Goal: Task Accomplishment & Management: Use online tool/utility

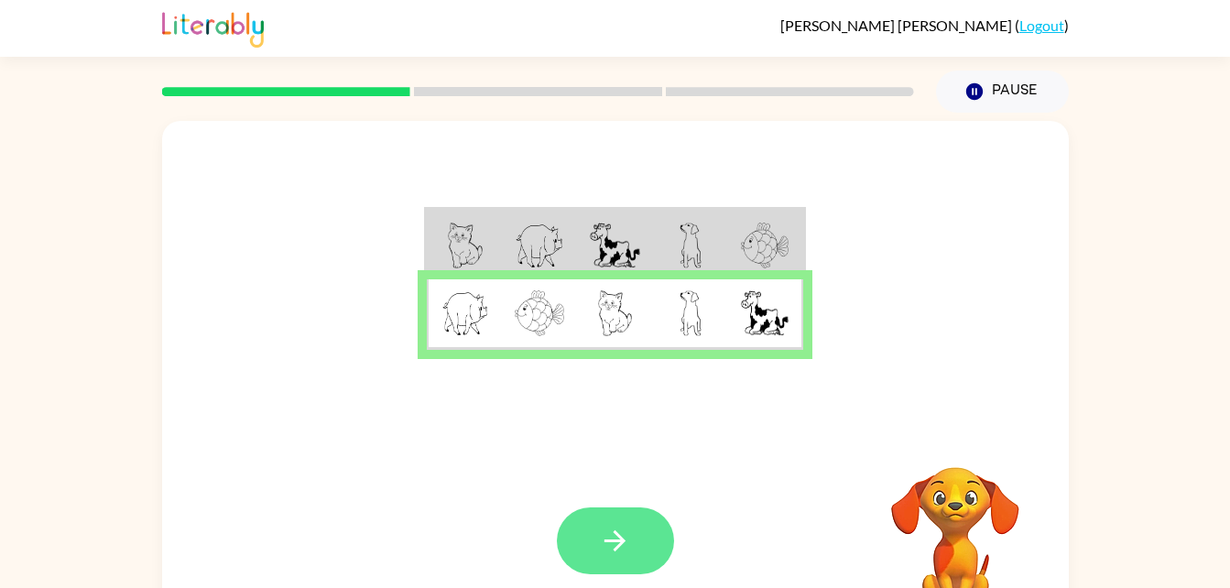
click at [595, 537] on button "button" at bounding box center [615, 540] width 117 height 67
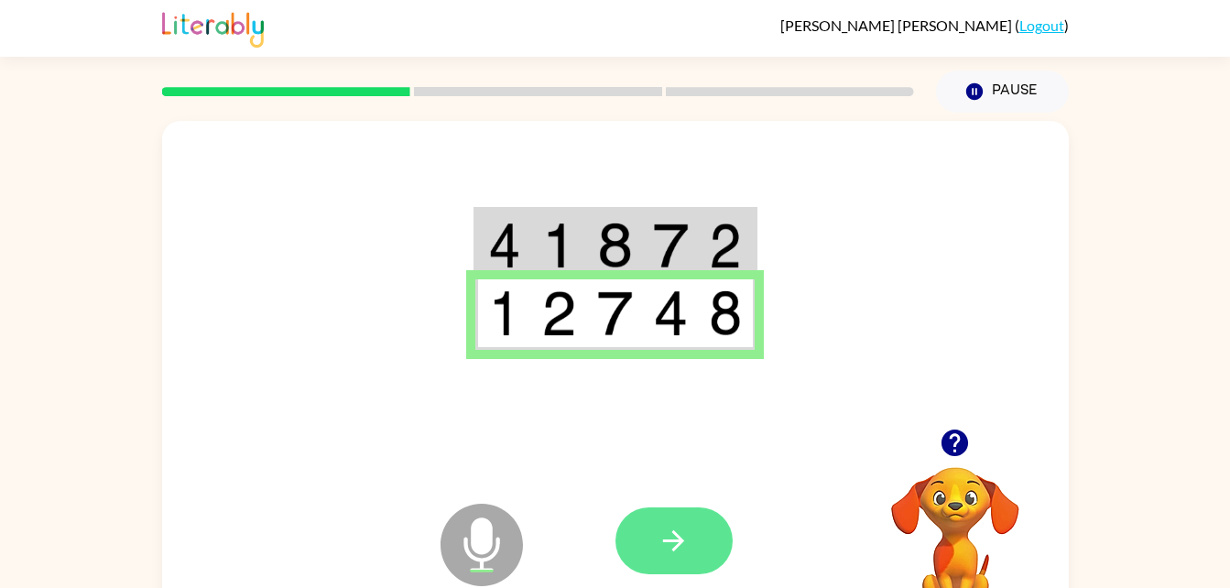
click at [660, 545] on icon "button" at bounding box center [674, 541] width 32 height 32
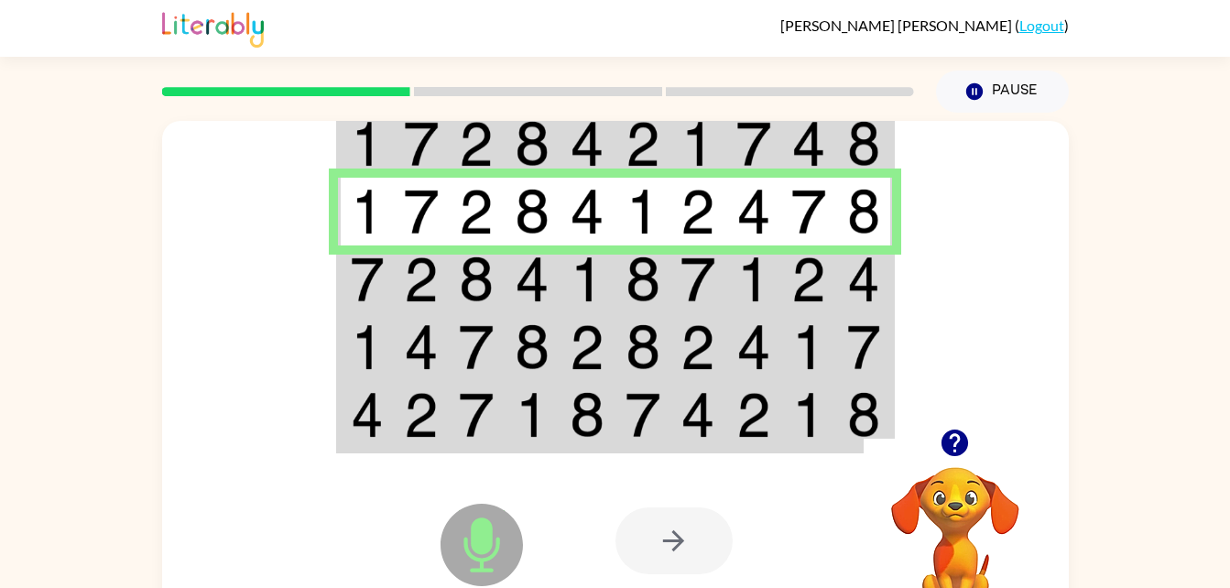
click at [744, 140] on img at bounding box center [753, 144] width 35 height 46
click at [559, 279] on td at bounding box center [533, 279] width 56 height 68
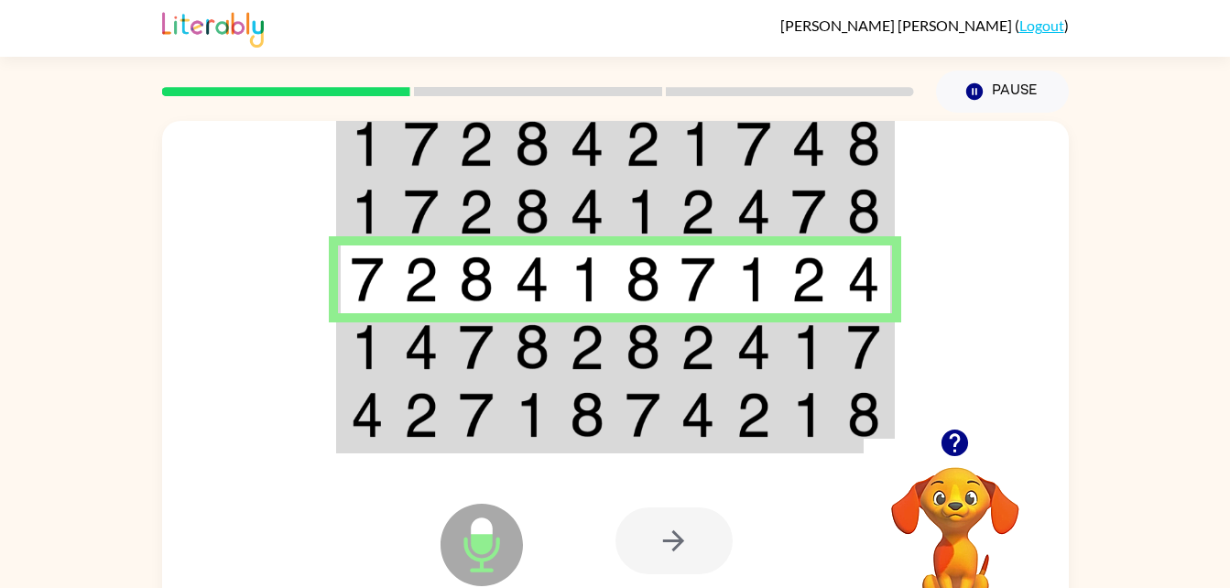
click at [467, 345] on img at bounding box center [476, 347] width 35 height 46
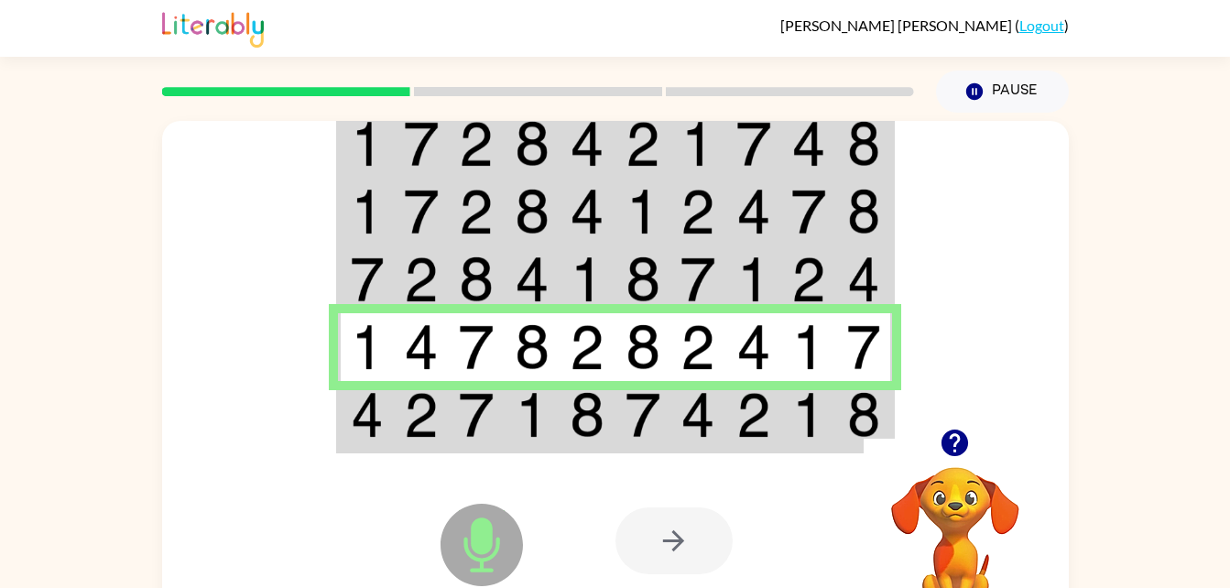
click at [496, 423] on td at bounding box center [477, 416] width 56 height 71
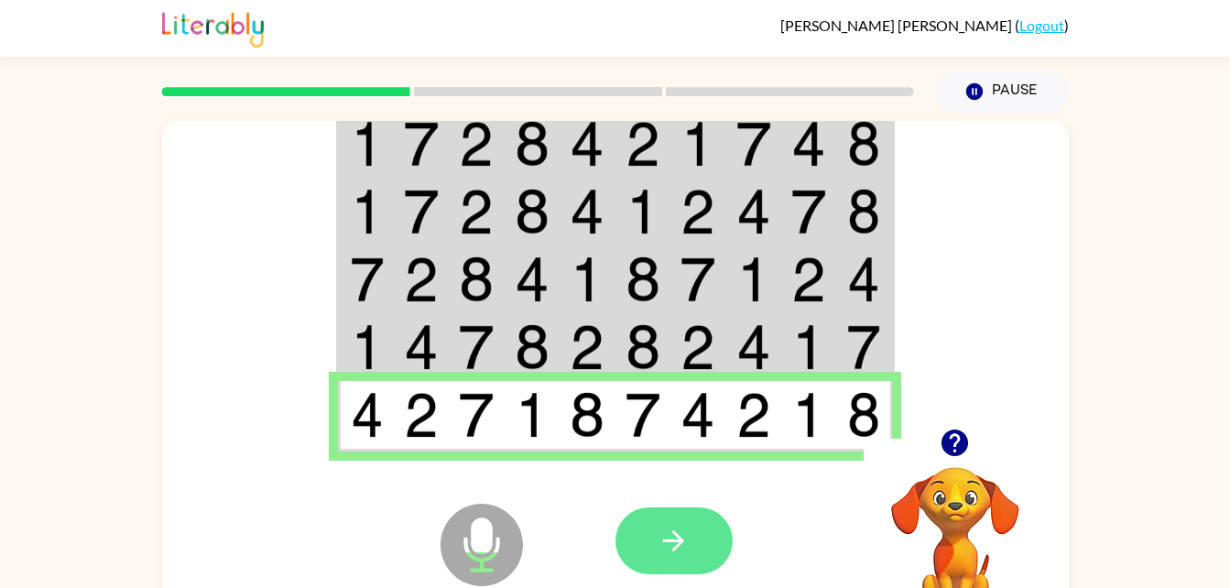
click at [684, 545] on icon "button" at bounding box center [674, 541] width 32 height 32
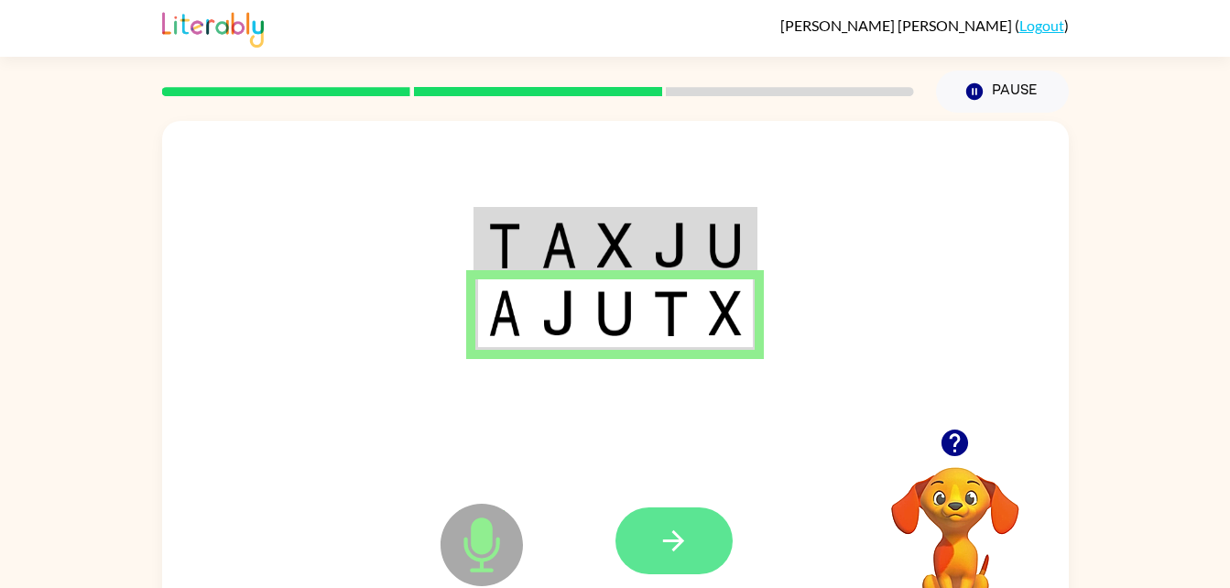
click at [677, 541] on icon "button" at bounding box center [673, 540] width 21 height 21
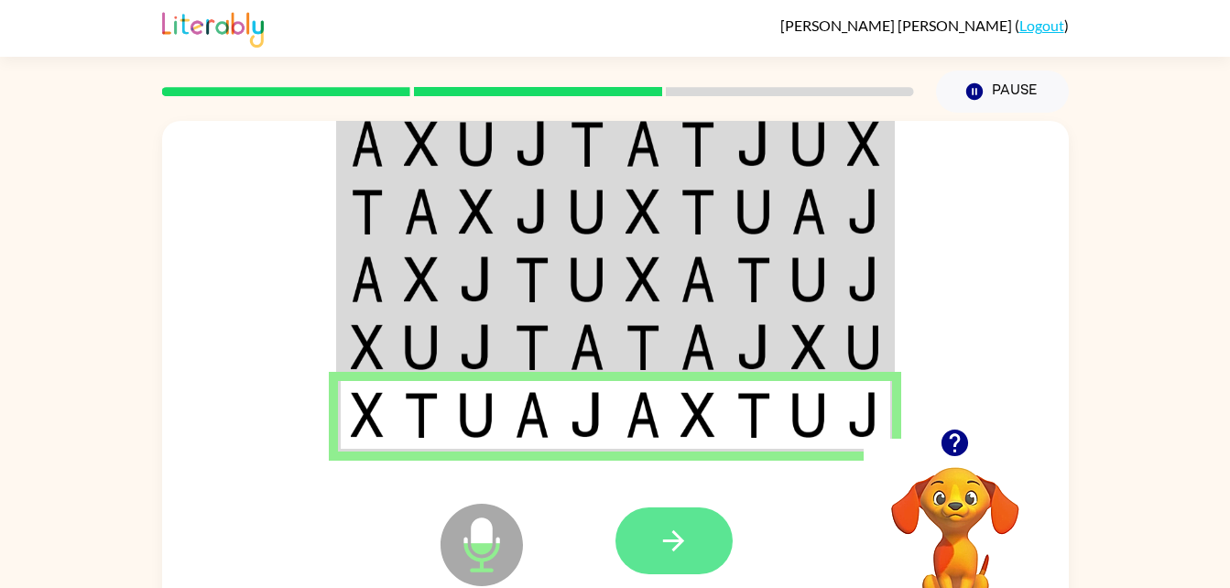
click at [679, 543] on icon "button" at bounding box center [673, 540] width 21 height 21
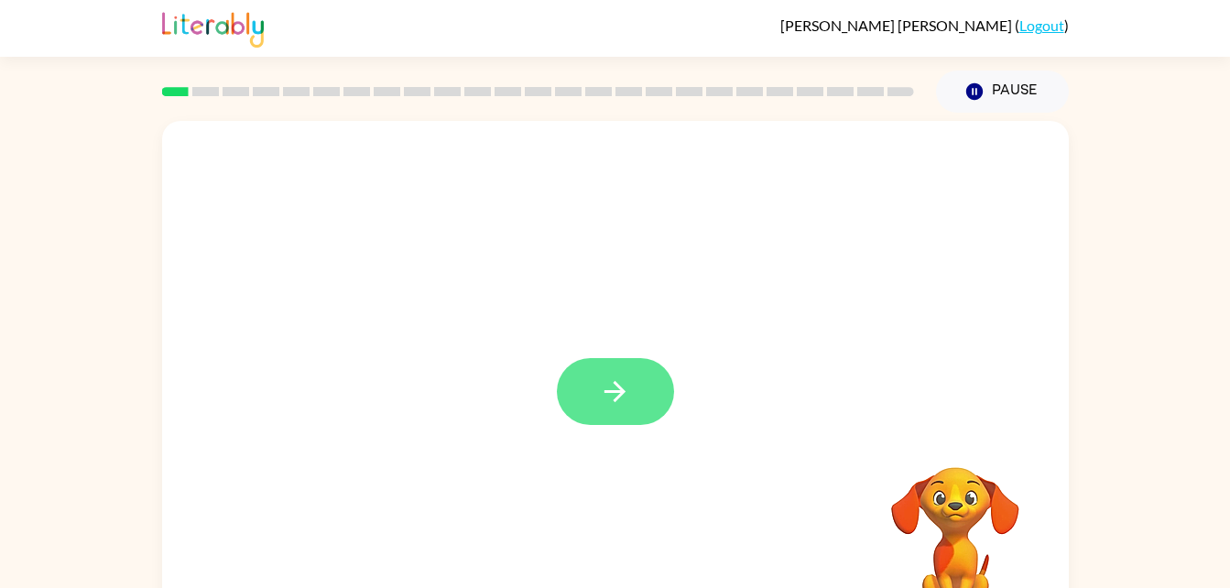
click at [624, 361] on button "button" at bounding box center [615, 391] width 117 height 67
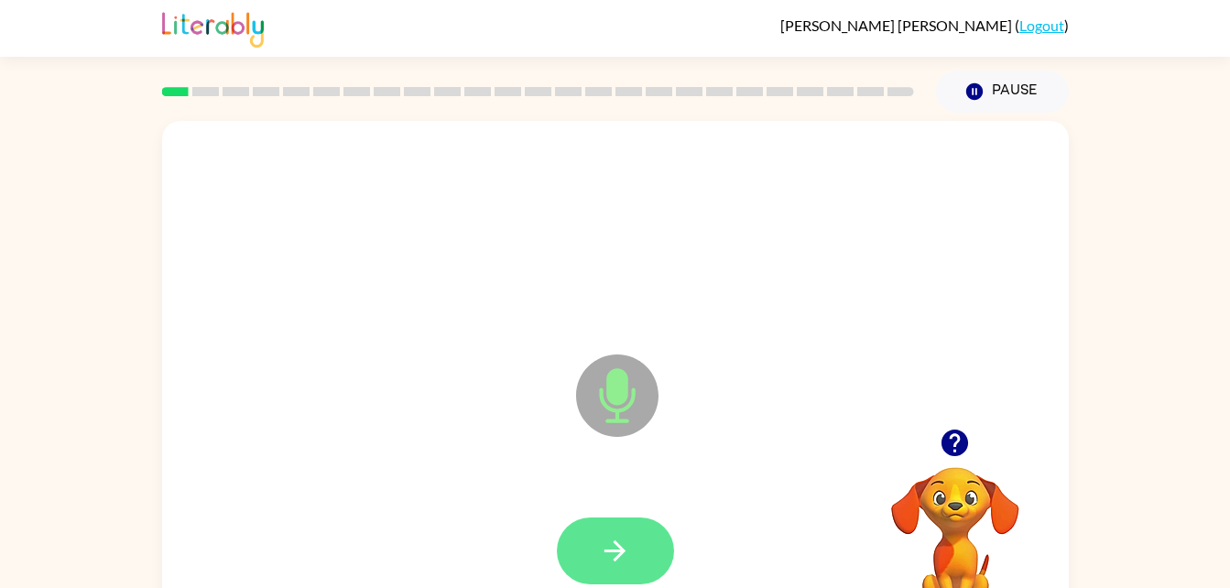
click at [610, 517] on button "button" at bounding box center [615, 550] width 117 height 67
click at [617, 529] on button "button" at bounding box center [615, 550] width 117 height 67
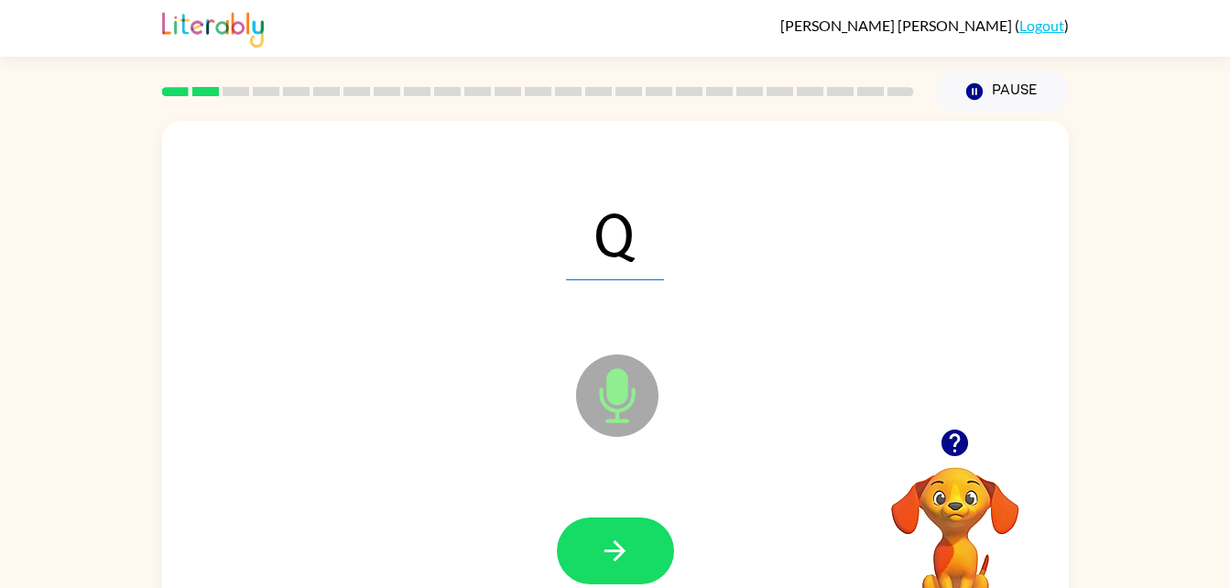
click at [964, 447] on icon "button" at bounding box center [955, 443] width 27 height 27
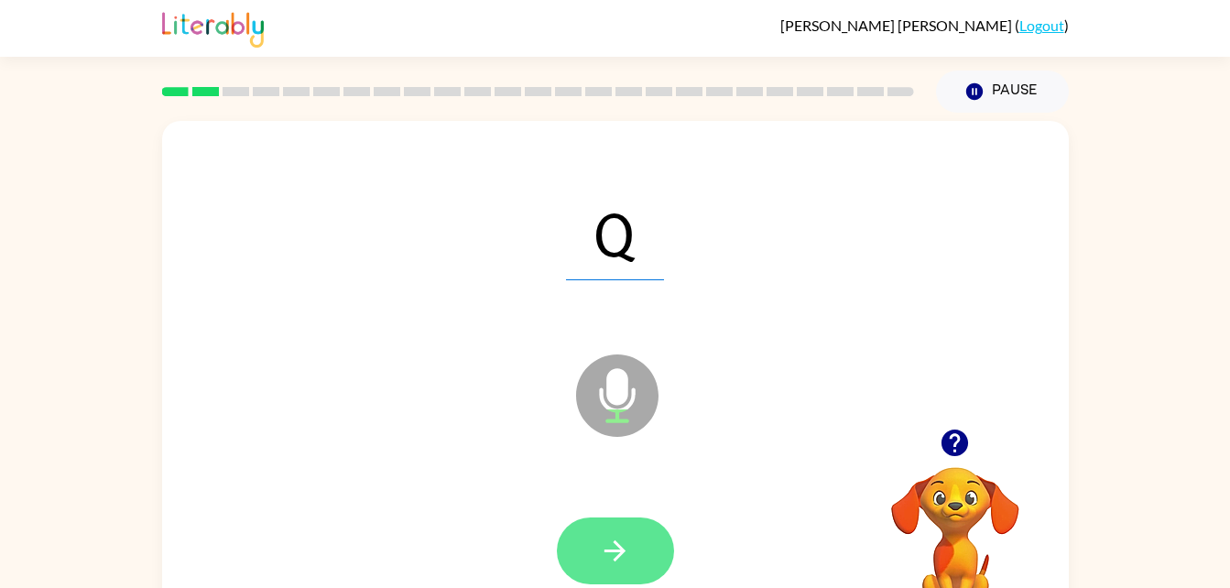
click at [599, 552] on icon "button" at bounding box center [615, 551] width 32 height 32
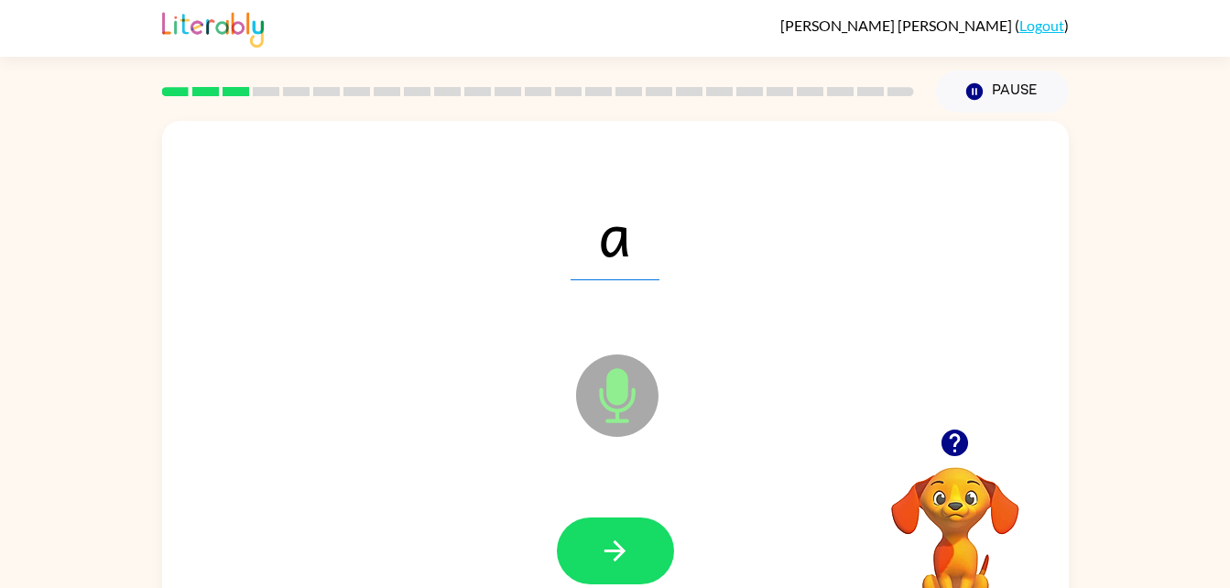
click at [967, 447] on icon "button" at bounding box center [955, 443] width 27 height 27
click at [612, 549] on icon "button" at bounding box center [615, 551] width 32 height 32
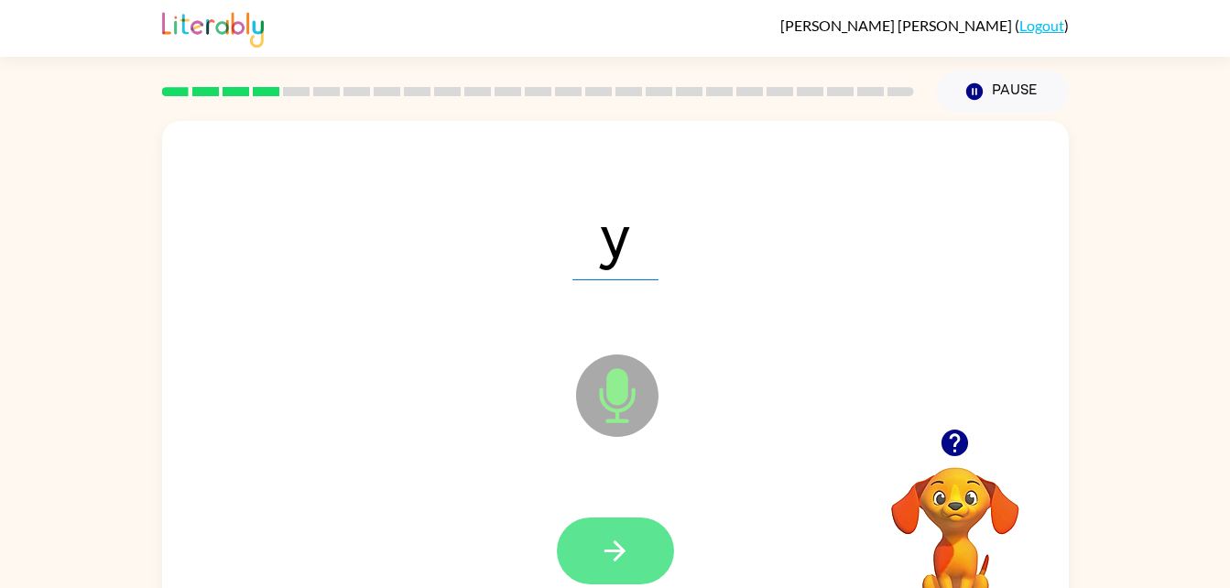
click at [633, 554] on button "button" at bounding box center [615, 550] width 117 height 67
click at [572, 538] on button "button" at bounding box center [615, 550] width 117 height 67
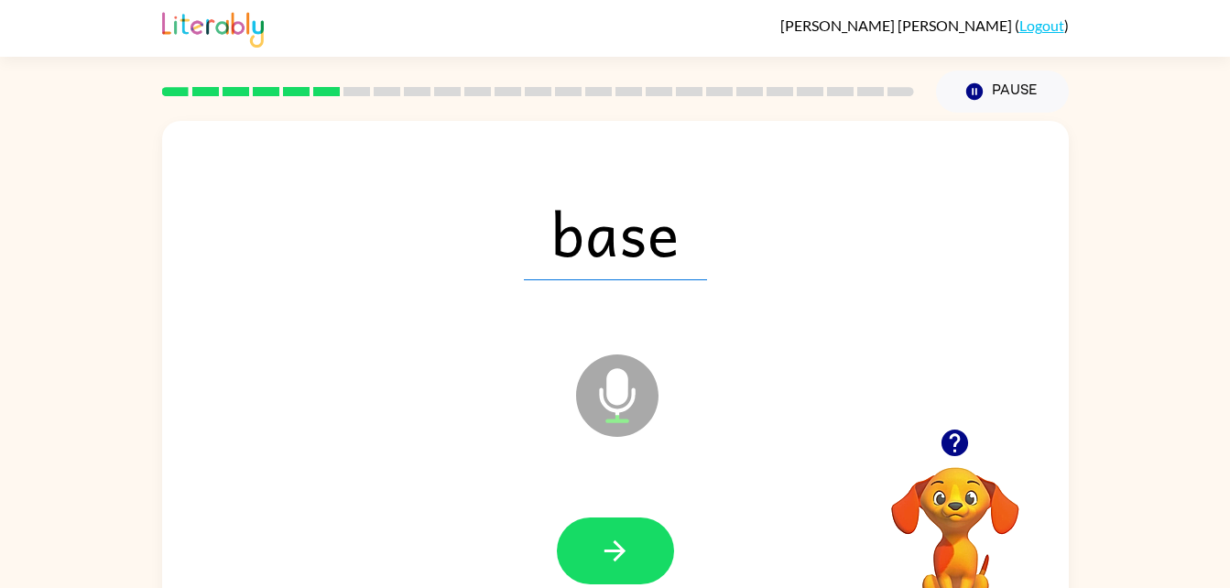
click at [288, 423] on div "base Microphone The Microphone is here when it is your turn to talk" at bounding box center [615, 382] width 907 height 523
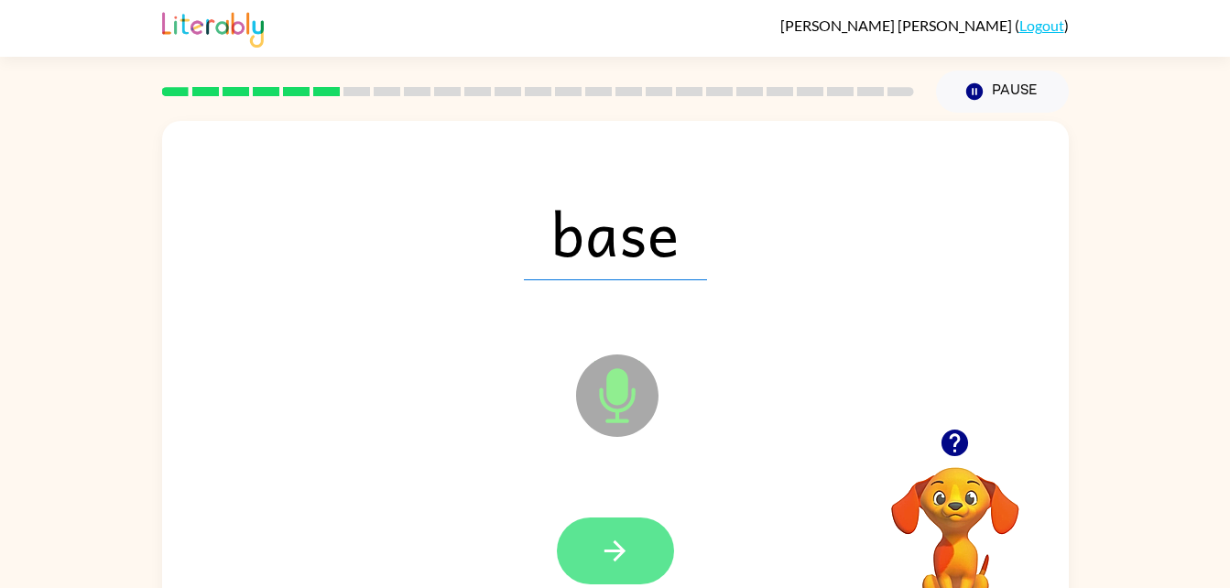
click at [624, 565] on icon "button" at bounding box center [615, 551] width 32 height 32
click at [593, 568] on button "button" at bounding box center [615, 550] width 117 height 67
click at [626, 518] on button "button" at bounding box center [615, 550] width 117 height 67
click at [619, 530] on button "button" at bounding box center [615, 550] width 117 height 67
click at [590, 539] on button "button" at bounding box center [615, 550] width 117 height 67
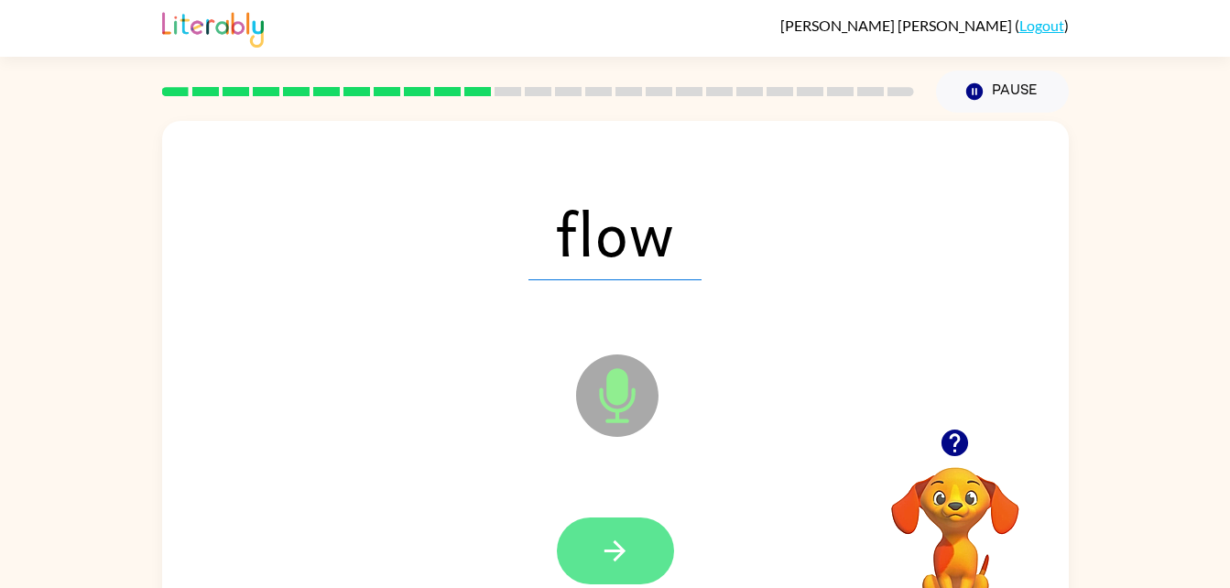
click at [560, 536] on button "button" at bounding box center [615, 550] width 117 height 67
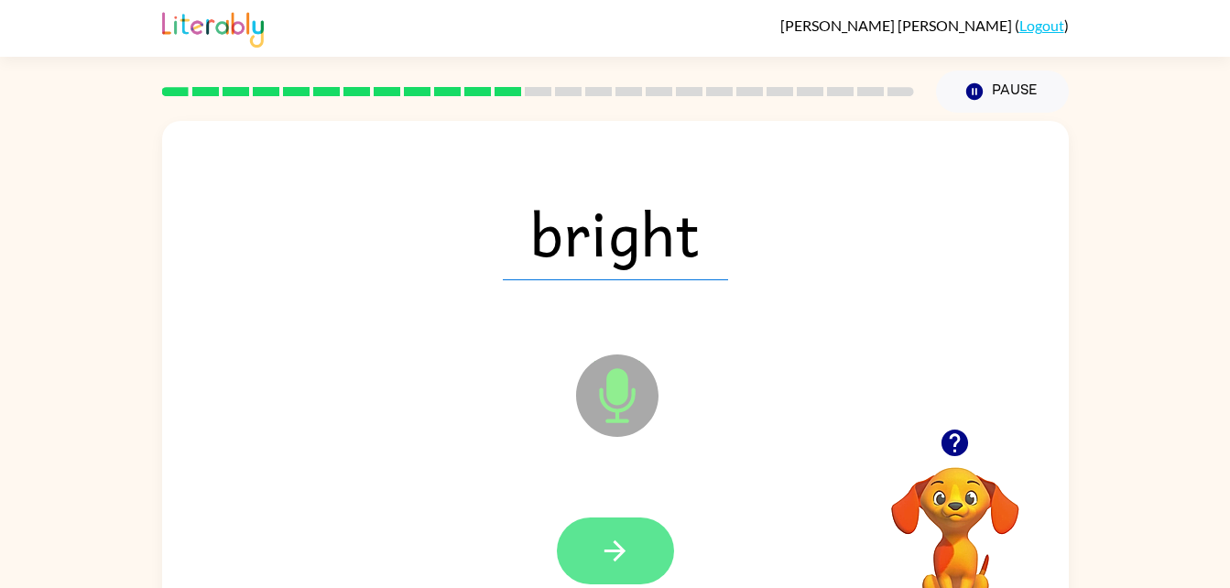
click at [614, 579] on button "button" at bounding box center [615, 550] width 117 height 67
click at [603, 545] on icon "button" at bounding box center [615, 551] width 32 height 32
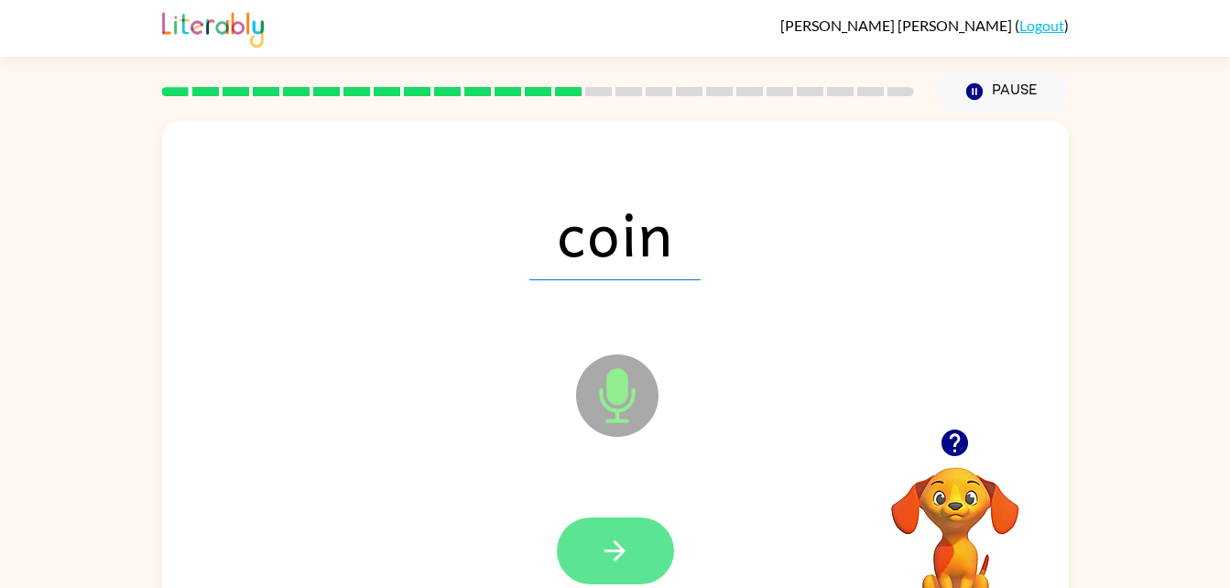
click at [610, 545] on icon "button" at bounding box center [615, 551] width 32 height 32
click at [637, 550] on button "button" at bounding box center [615, 550] width 117 height 67
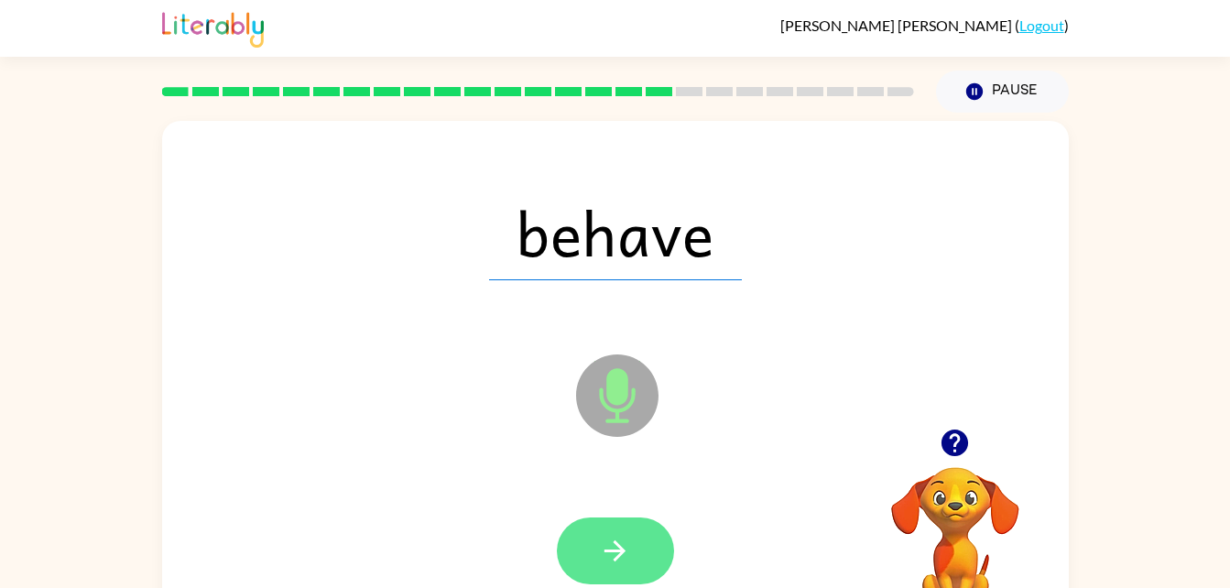
click at [610, 548] on icon "button" at bounding box center [615, 551] width 32 height 32
click at [637, 564] on button "button" at bounding box center [615, 550] width 117 height 67
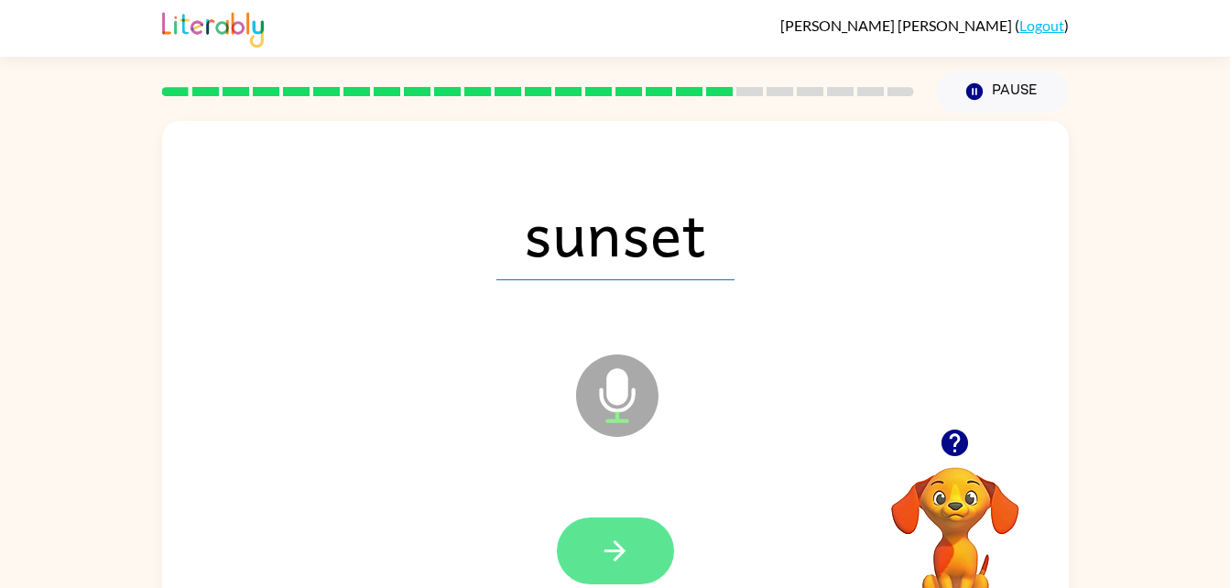
click at [642, 537] on button "button" at bounding box center [615, 550] width 117 height 67
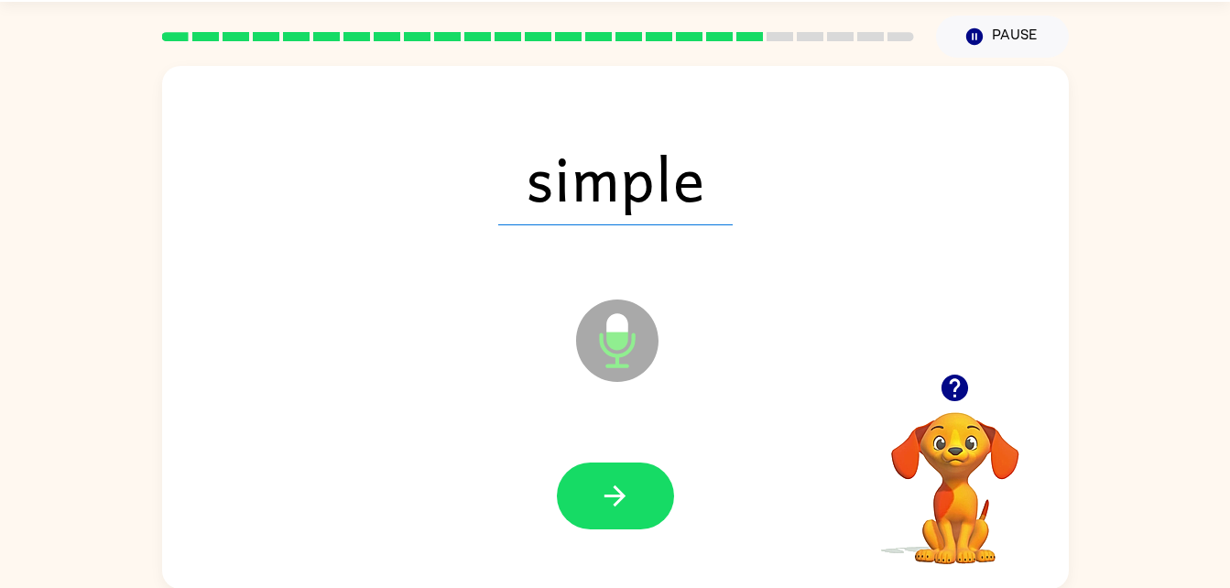
scroll to position [56, 0]
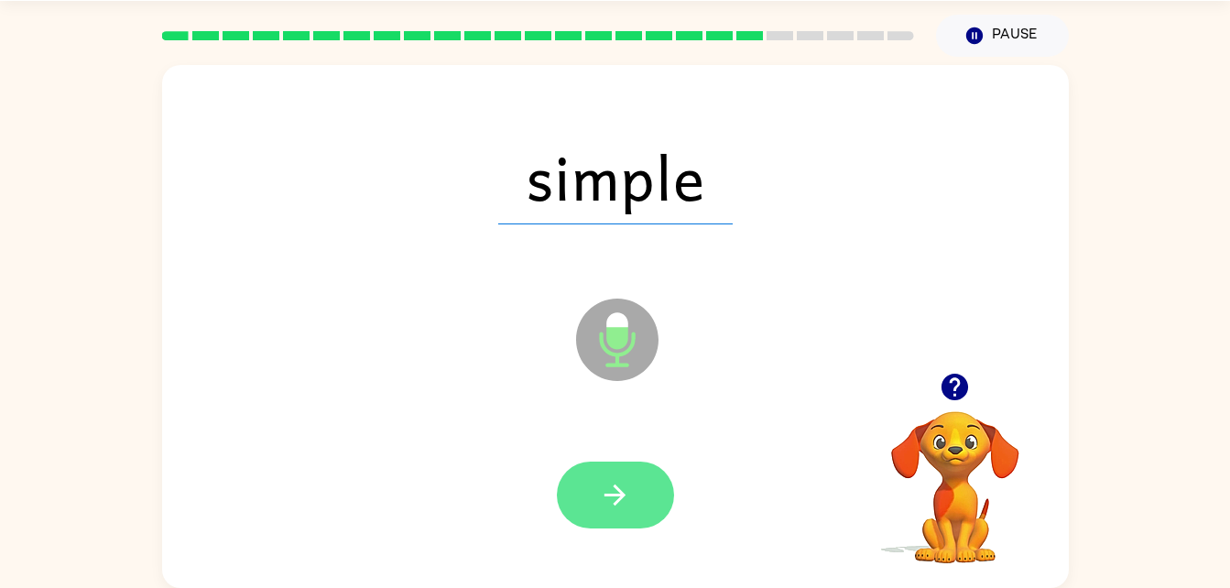
click at [639, 481] on button "button" at bounding box center [615, 495] width 117 height 67
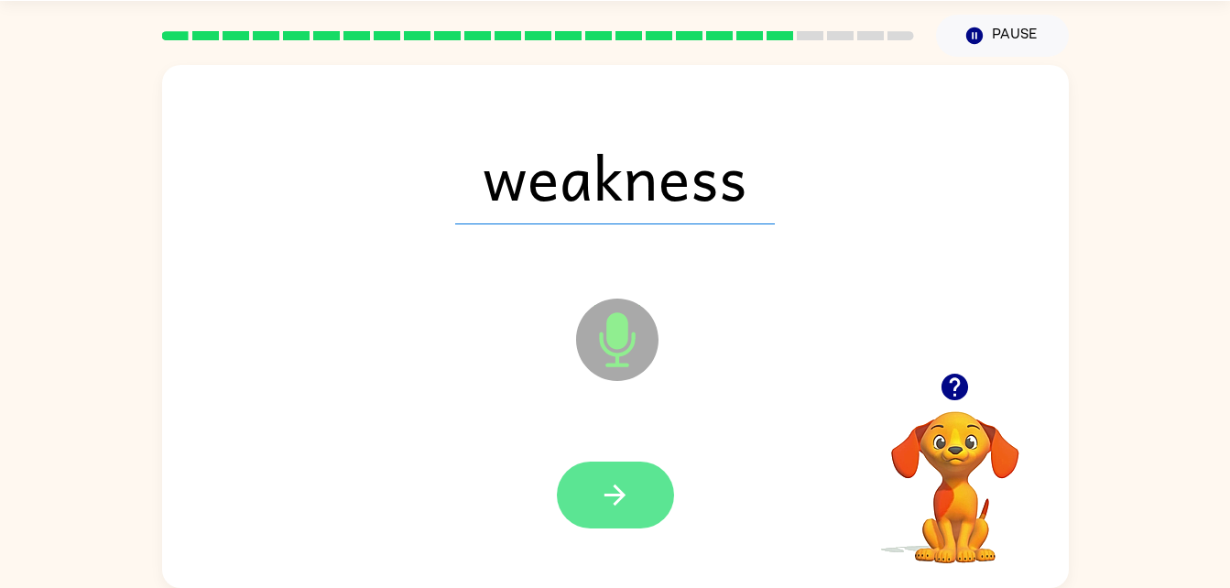
click at [638, 483] on button "button" at bounding box center [615, 495] width 117 height 67
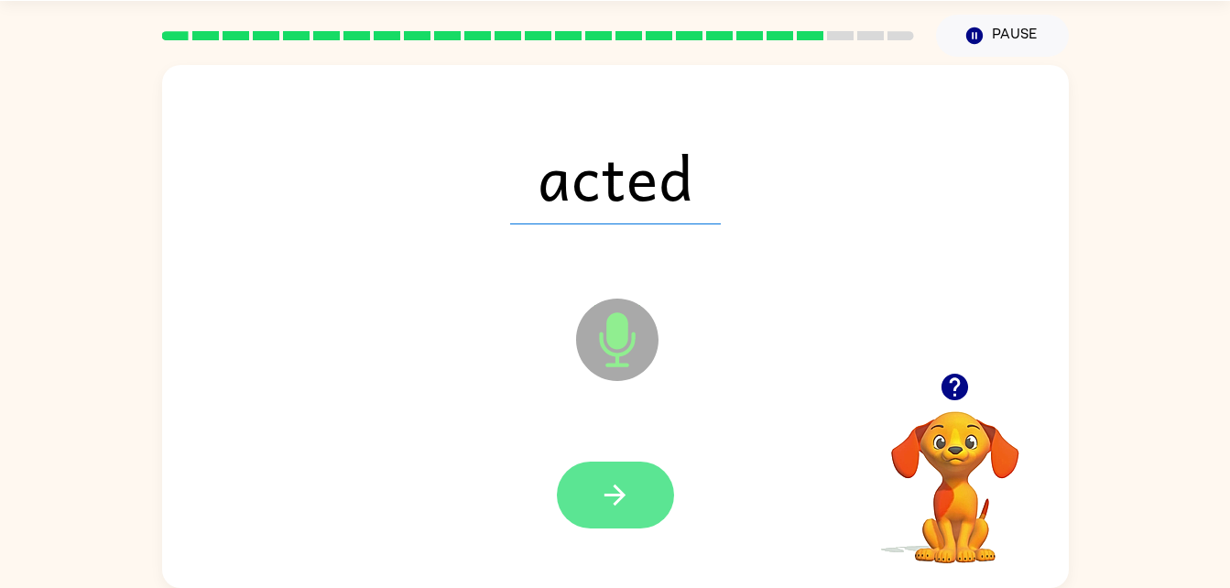
click at [620, 476] on button "button" at bounding box center [615, 495] width 117 height 67
click at [621, 496] on icon "button" at bounding box center [614, 495] width 21 height 21
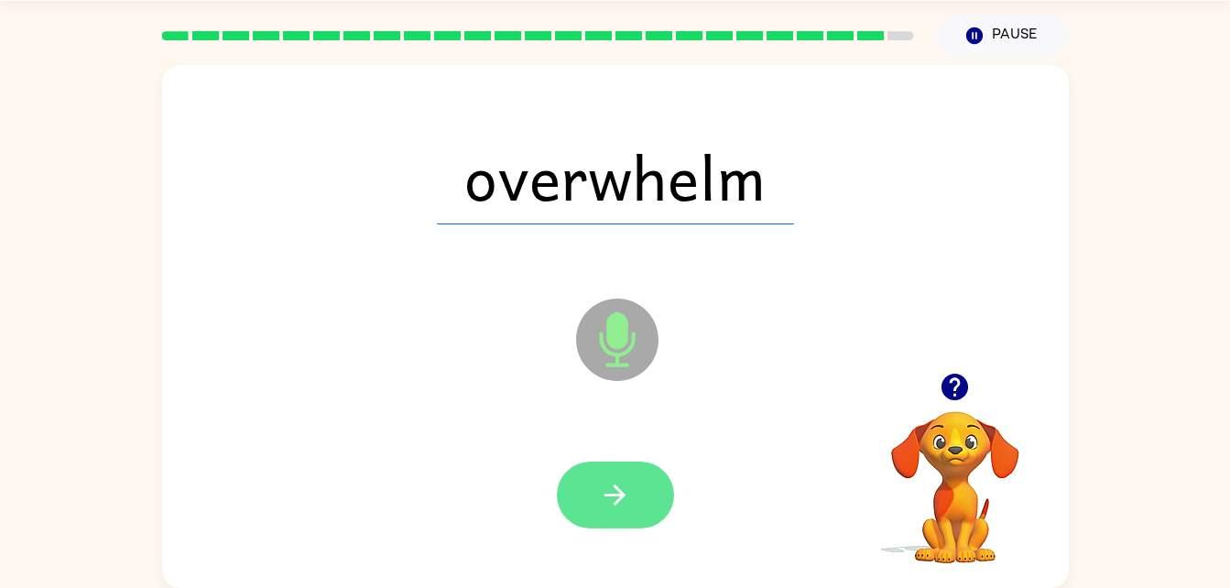
click at [615, 501] on icon "button" at bounding box center [615, 495] width 32 height 32
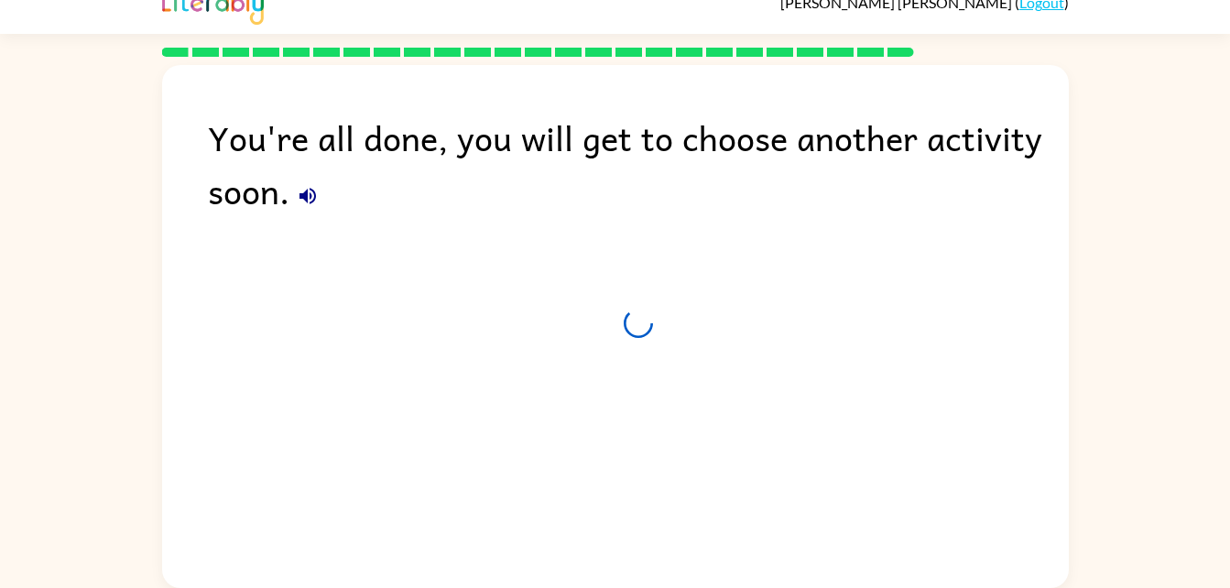
scroll to position [23, 0]
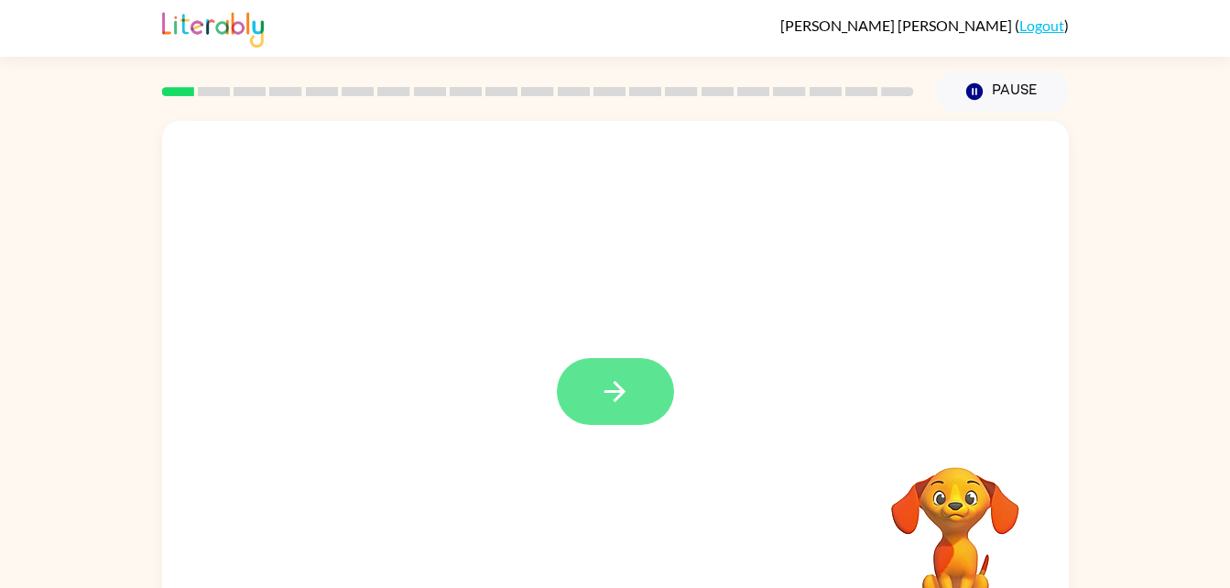
click at [626, 424] on button "button" at bounding box center [615, 391] width 117 height 67
click at [634, 369] on div at bounding box center [571, 350] width 782 height 66
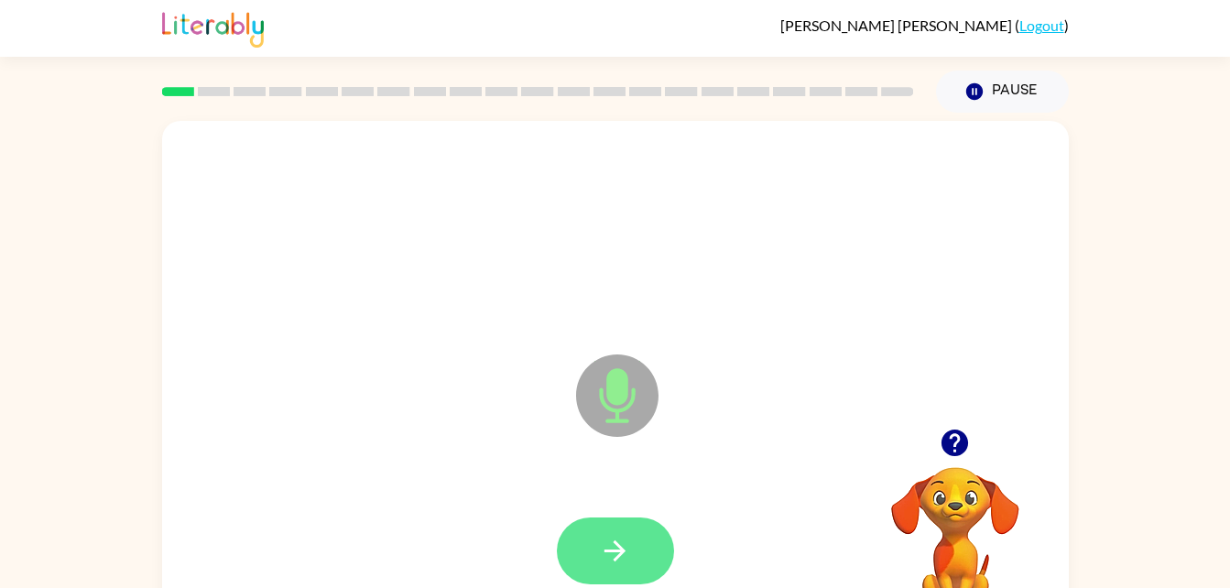
click at [622, 554] on icon "button" at bounding box center [614, 550] width 21 height 21
click at [612, 543] on icon "button" at bounding box center [615, 551] width 32 height 32
click at [612, 545] on icon "button" at bounding box center [615, 551] width 32 height 32
click at [965, 445] on icon "button" at bounding box center [955, 443] width 27 height 27
click at [961, 439] on icon "button" at bounding box center [955, 443] width 27 height 27
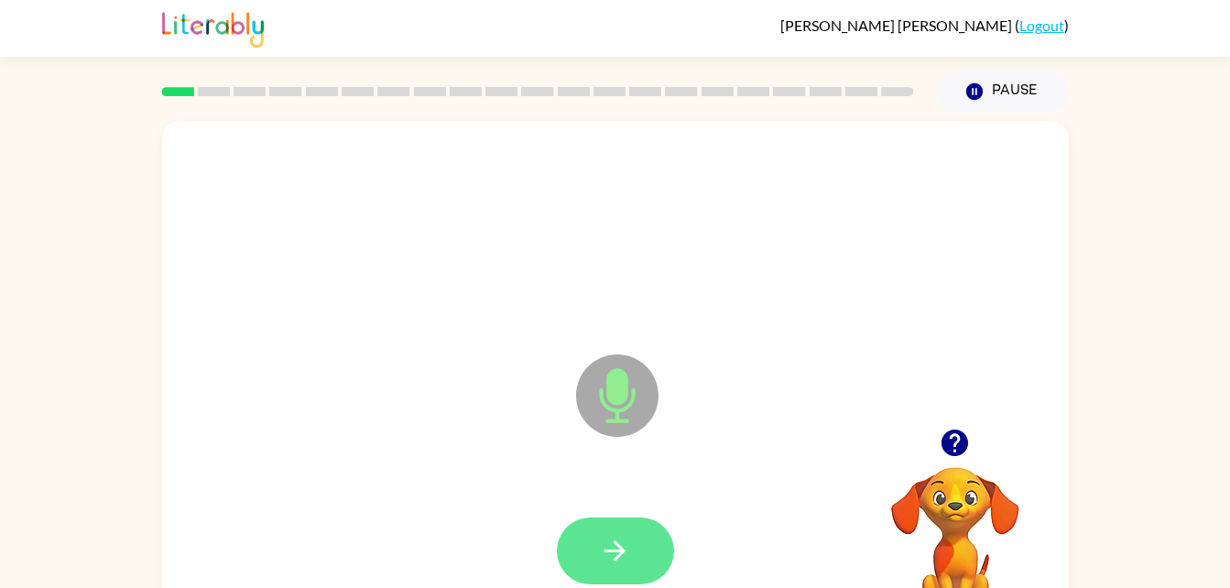
click at [613, 550] on icon "button" at bounding box center [614, 550] width 21 height 21
click at [616, 558] on icon "button" at bounding box center [614, 550] width 21 height 21
click at [966, 437] on icon "button" at bounding box center [955, 443] width 27 height 27
click at [931, 425] on div at bounding box center [955, 442] width 183 height 47
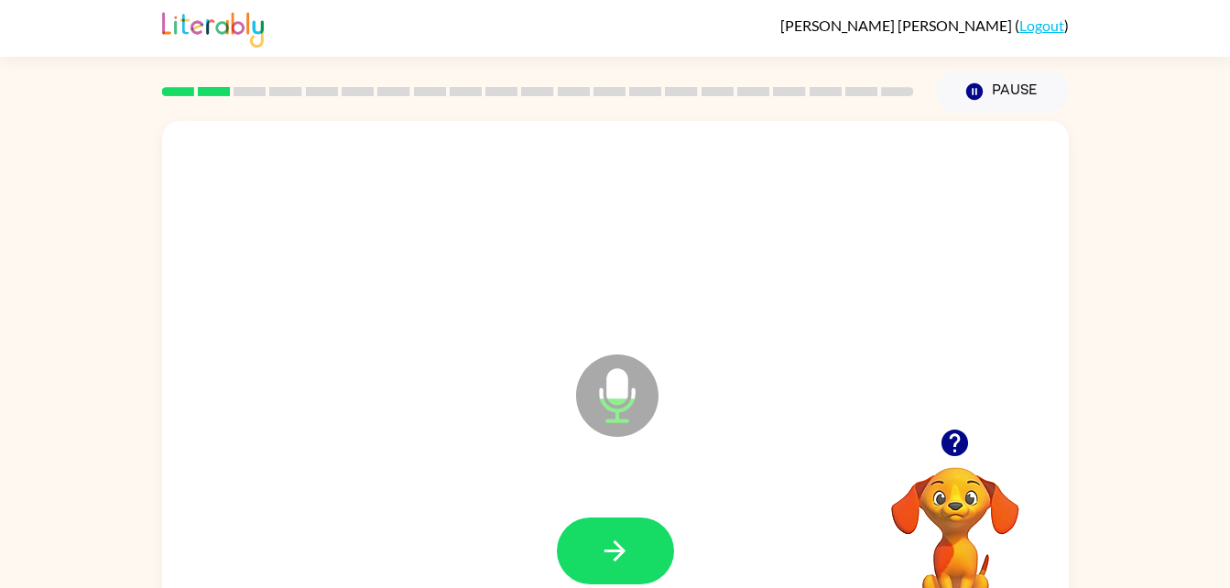
click at [952, 426] on button "button" at bounding box center [954, 442] width 47 height 47
click at [942, 434] on icon "button" at bounding box center [955, 443] width 32 height 32
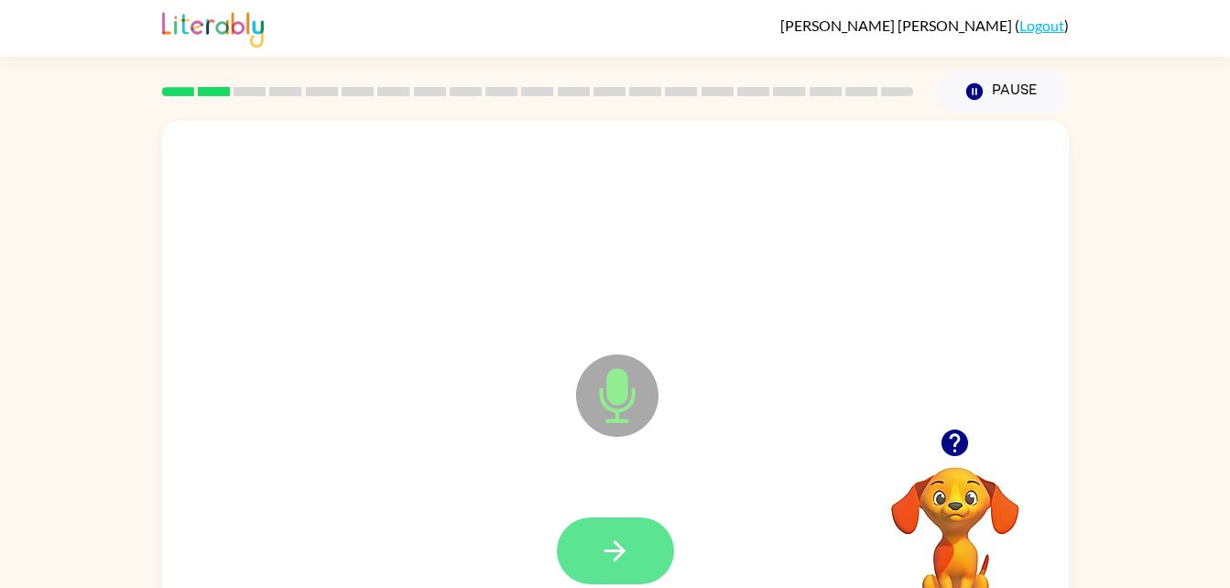
click at [659, 527] on button "button" at bounding box center [615, 550] width 117 height 67
click at [959, 447] on icon "button" at bounding box center [955, 443] width 27 height 27
click at [599, 574] on button "button" at bounding box center [615, 550] width 117 height 67
click at [635, 572] on button "button" at bounding box center [615, 550] width 117 height 67
click at [597, 546] on button "button" at bounding box center [615, 550] width 117 height 67
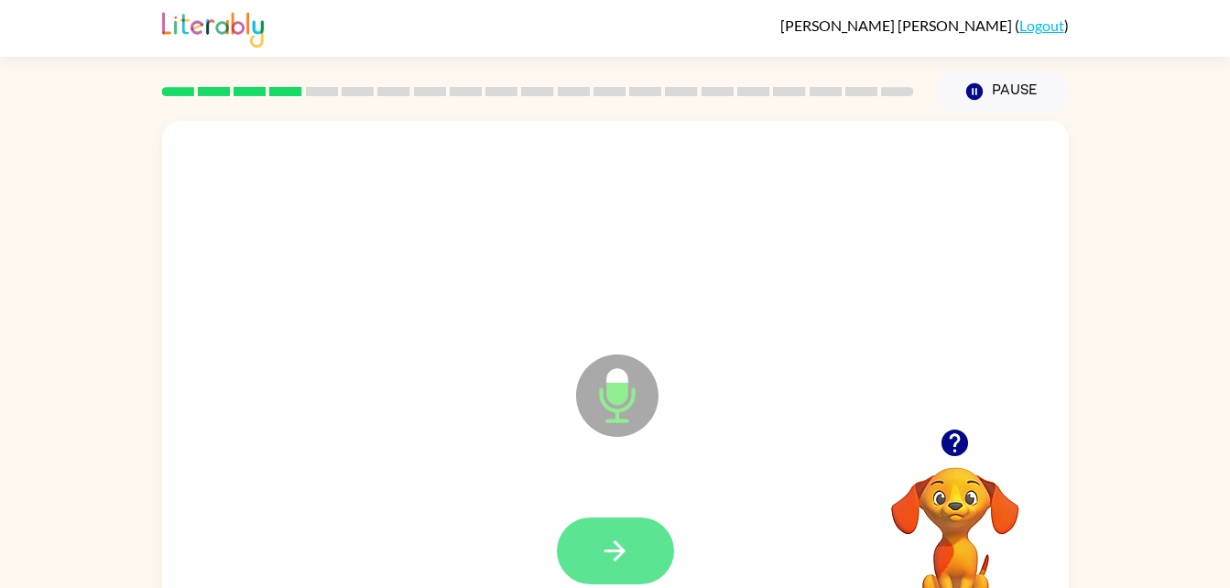
click at [593, 550] on button "button" at bounding box center [615, 550] width 117 height 67
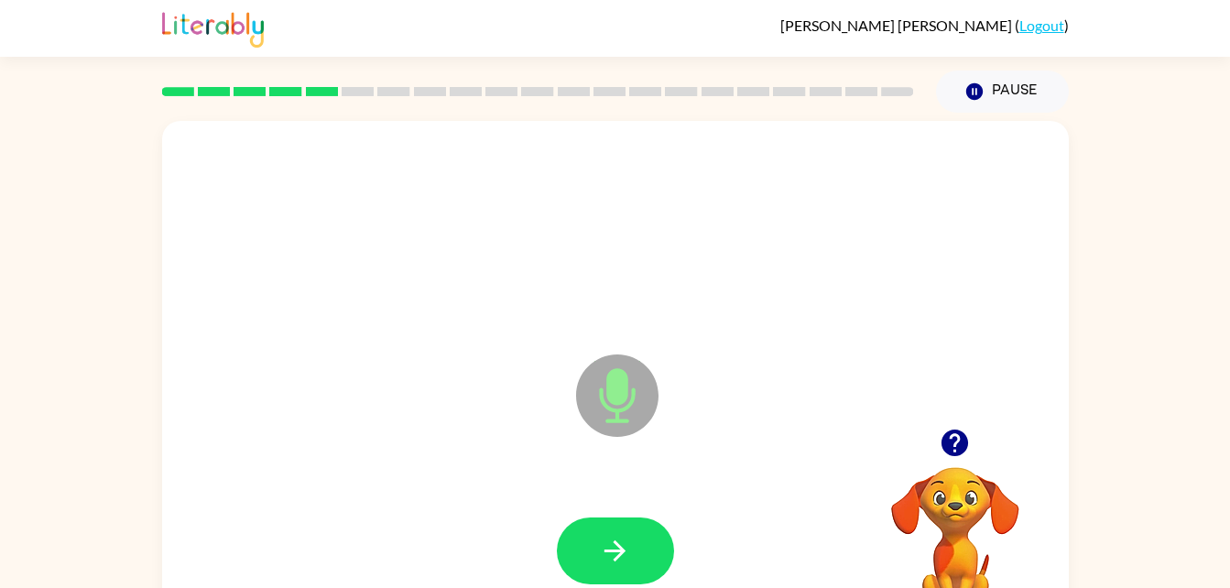
click at [946, 428] on icon "button" at bounding box center [955, 443] width 32 height 32
click at [592, 520] on button "button" at bounding box center [615, 550] width 117 height 67
click at [627, 535] on icon "button" at bounding box center [615, 551] width 32 height 32
click at [962, 440] on icon "button" at bounding box center [955, 443] width 27 height 27
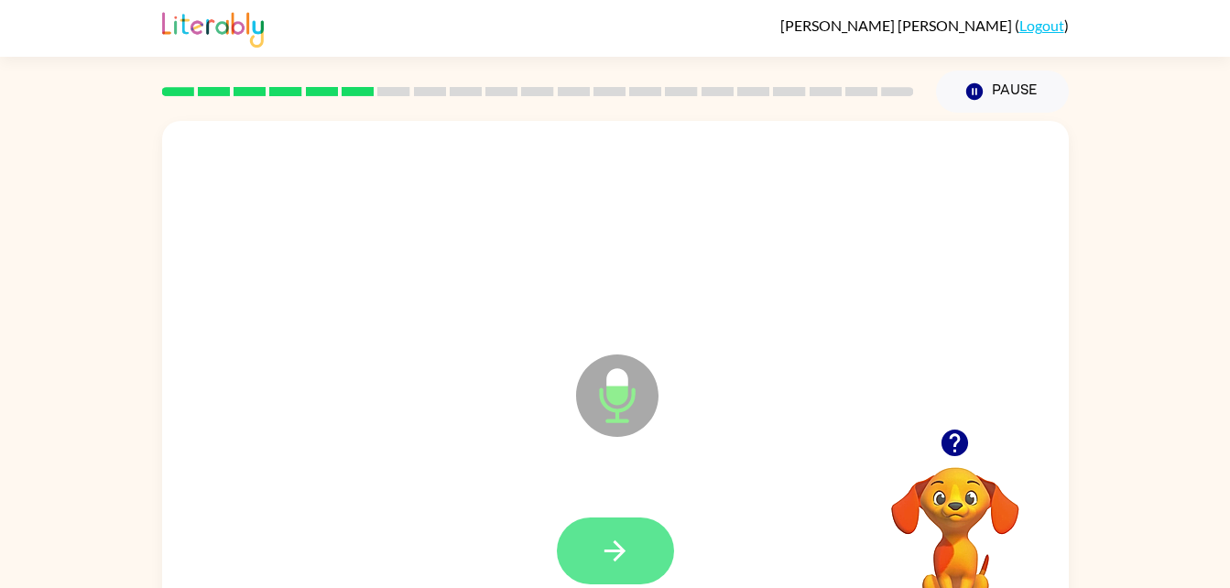
click at [651, 552] on button "button" at bounding box center [615, 550] width 117 height 67
